Goal: Obtain resource: Download file/media

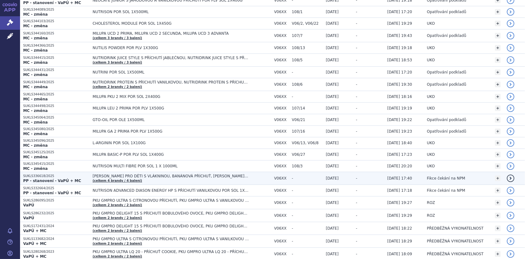
scroll to position [125, 0]
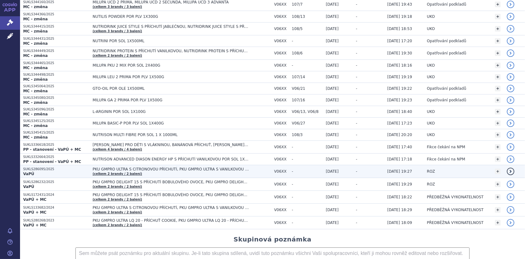
click at [141, 168] on span "PKU GMPRO ULTRA S CITRONOVOU PŘÍCHUTÍ, PKU GMPRO ULTRA S VANILKOVOU PŘÍCHUTÍ" at bounding box center [171, 169] width 156 height 4
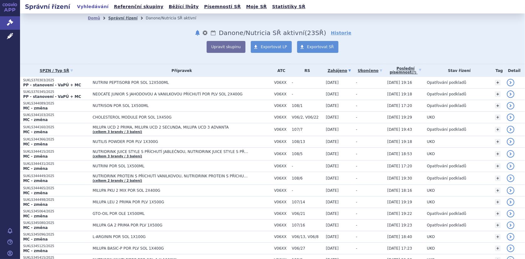
drag, startPoint x: 116, startPoint y: 17, endPoint x: 121, endPoint y: 19, distance: 4.9
click at [116, 17] on link "Správní řízení" at bounding box center [122, 18] width 29 height 4
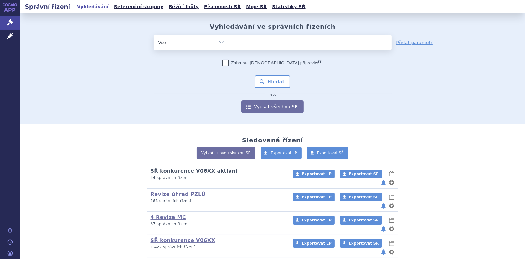
click at [194, 170] on link "SŘ konkurence V06XX aktivní" at bounding box center [194, 171] width 87 height 6
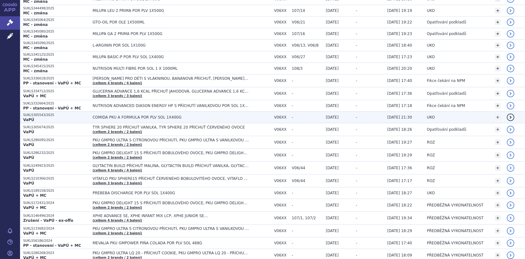
scroll to position [250, 0]
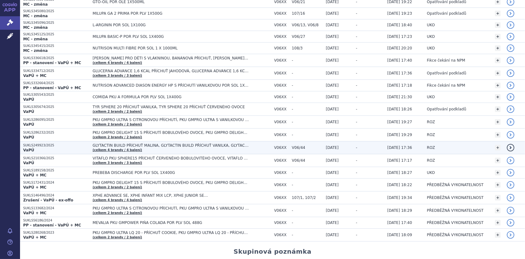
click at [145, 143] on span "GLYTACTIN BUILD PŘÍCHUŤ MALINA, GLYTACTIN BUILD PŘÍCHUŤ VANILKA, GLYTACTIN BUIL…" at bounding box center [171, 145] width 156 height 4
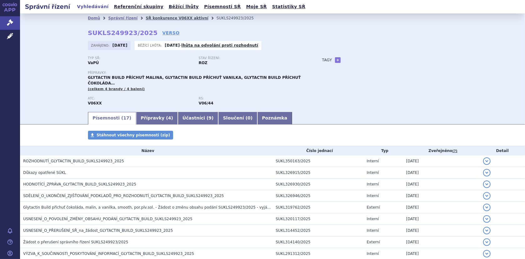
click at [150, 18] on link "SŘ konkurence V06XX aktivní" at bounding box center [177, 18] width 63 height 4
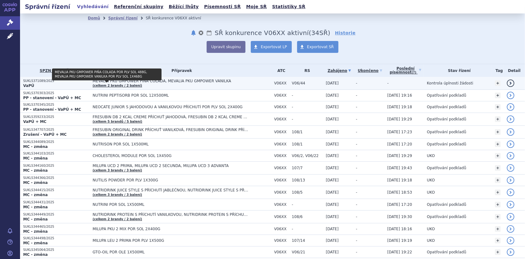
click at [115, 84] on link "(celkem 2 brandy / 2 balení)" at bounding box center [117, 85] width 49 height 3
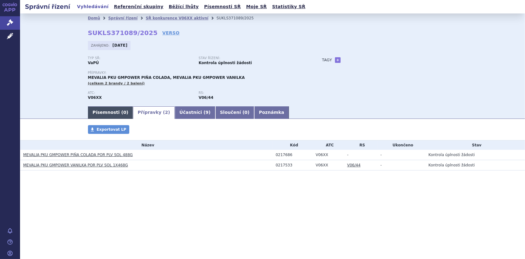
click at [102, 113] on link "Písemnosti ( 0 )" at bounding box center [110, 112] width 45 height 13
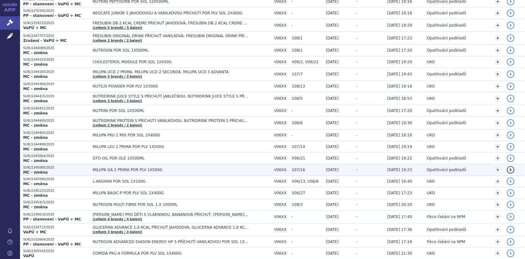
scroll to position [188, 0]
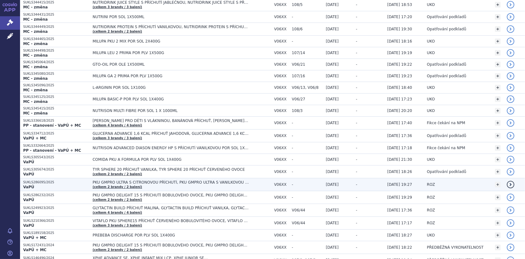
click at [102, 181] on span "PKU GMPRO ULTRA S CITRONOVOU PŘÍCHUTÍ, PKU GMPRO ULTRA S VANILKOVOU PŘÍCHUTÍ" at bounding box center [171, 182] width 156 height 4
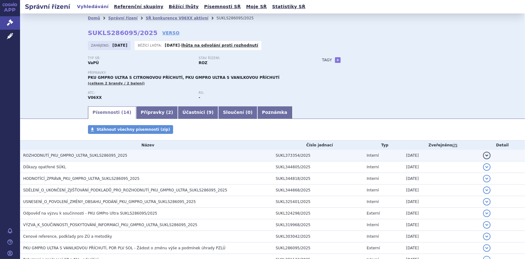
click at [89, 153] on span "ROZHODNUTÍ_PKU_GMPRO_ULTRA_SUKLS286095_2025" at bounding box center [75, 155] width 104 height 4
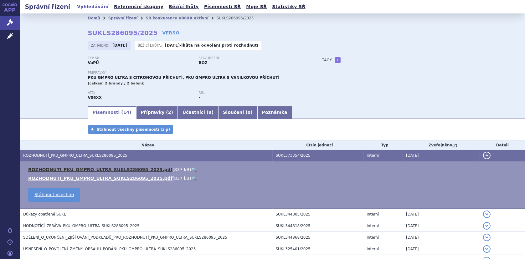
click at [89, 168] on link "ROZHODNUTI_PKU_GMPRO_ULTRA_SUKLS286095_2025.pdf" at bounding box center [100, 169] width 144 height 5
